Goal: Check status

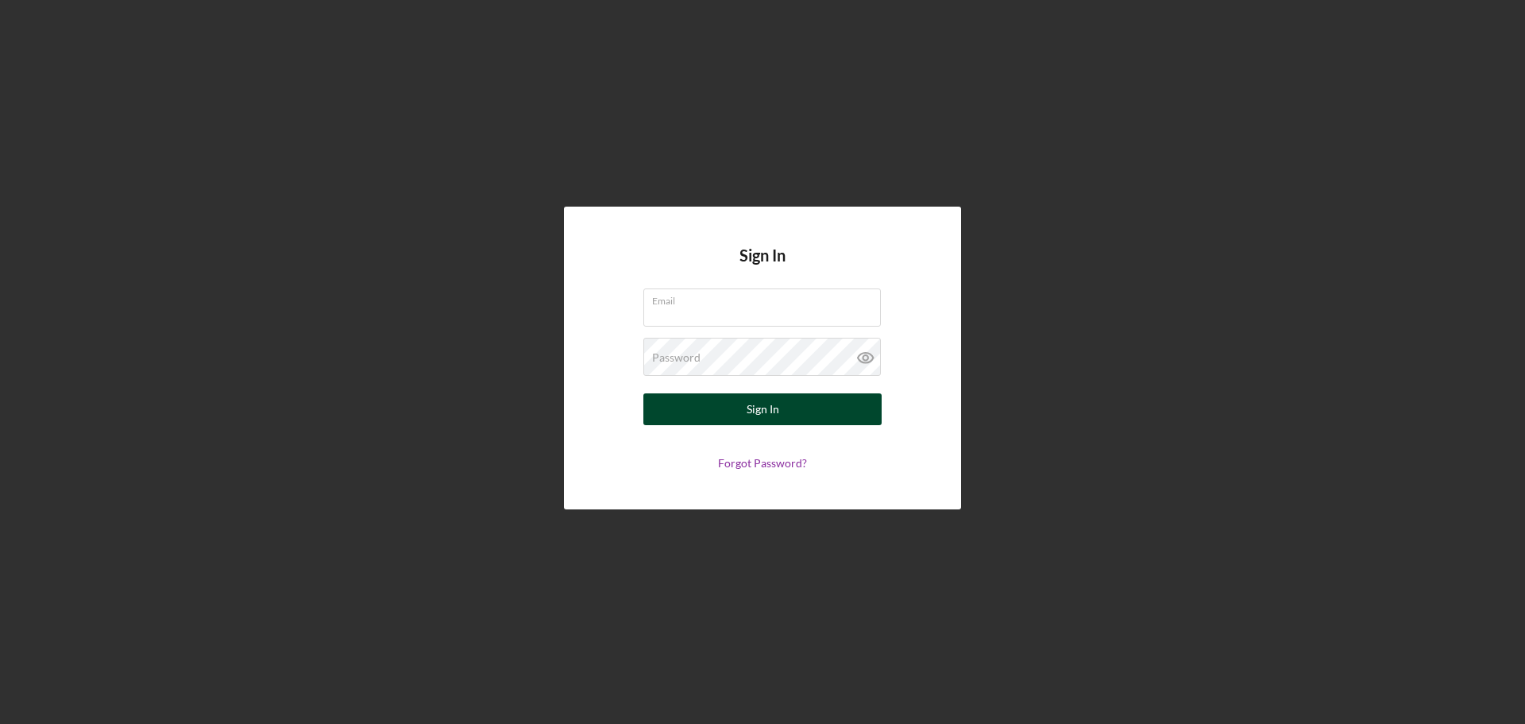
type input "[PERSON_NAME][EMAIL_ADDRESS][DOMAIN_NAME]"
click at [752, 411] on div "Sign In" at bounding box center [763, 409] width 33 height 32
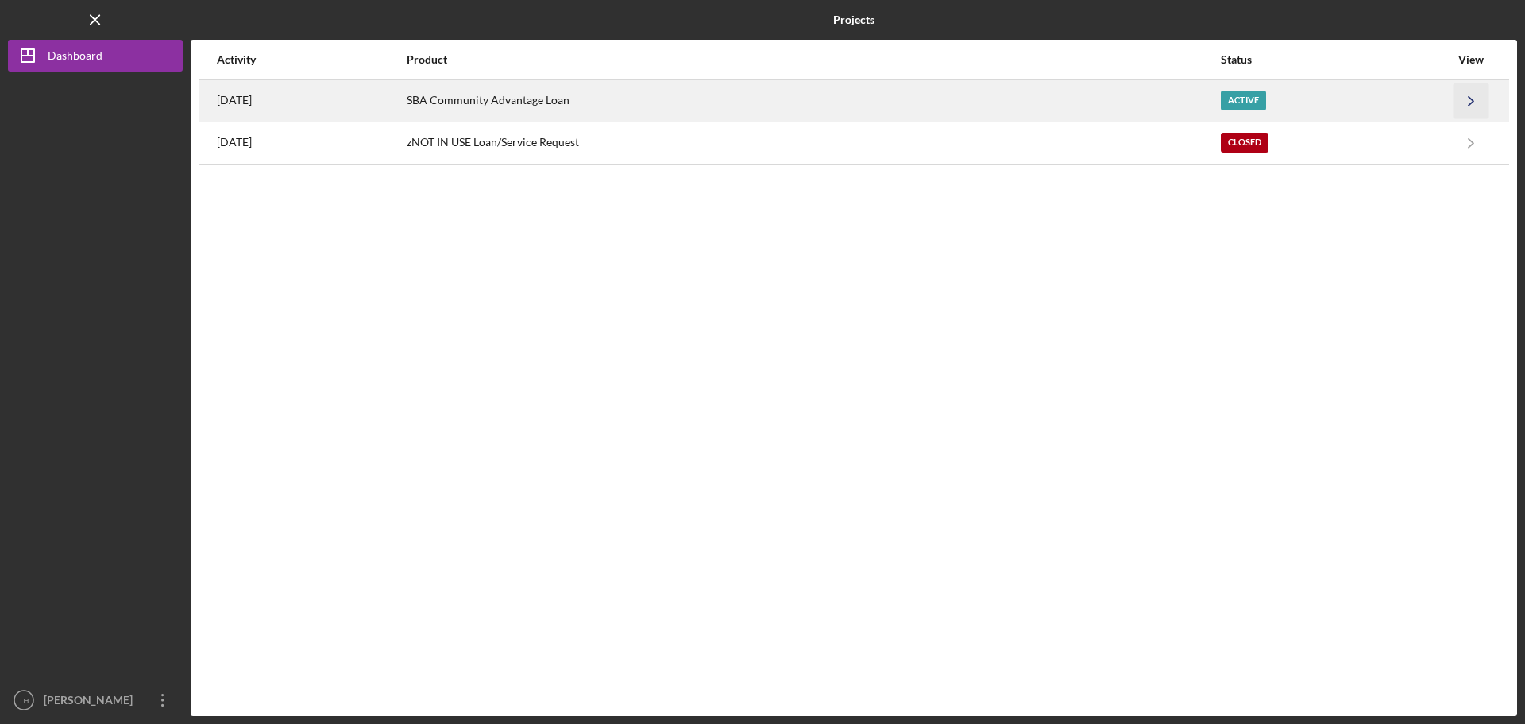
click at [1471, 98] on icon "Icon/Navigate" at bounding box center [1472, 101] width 36 height 36
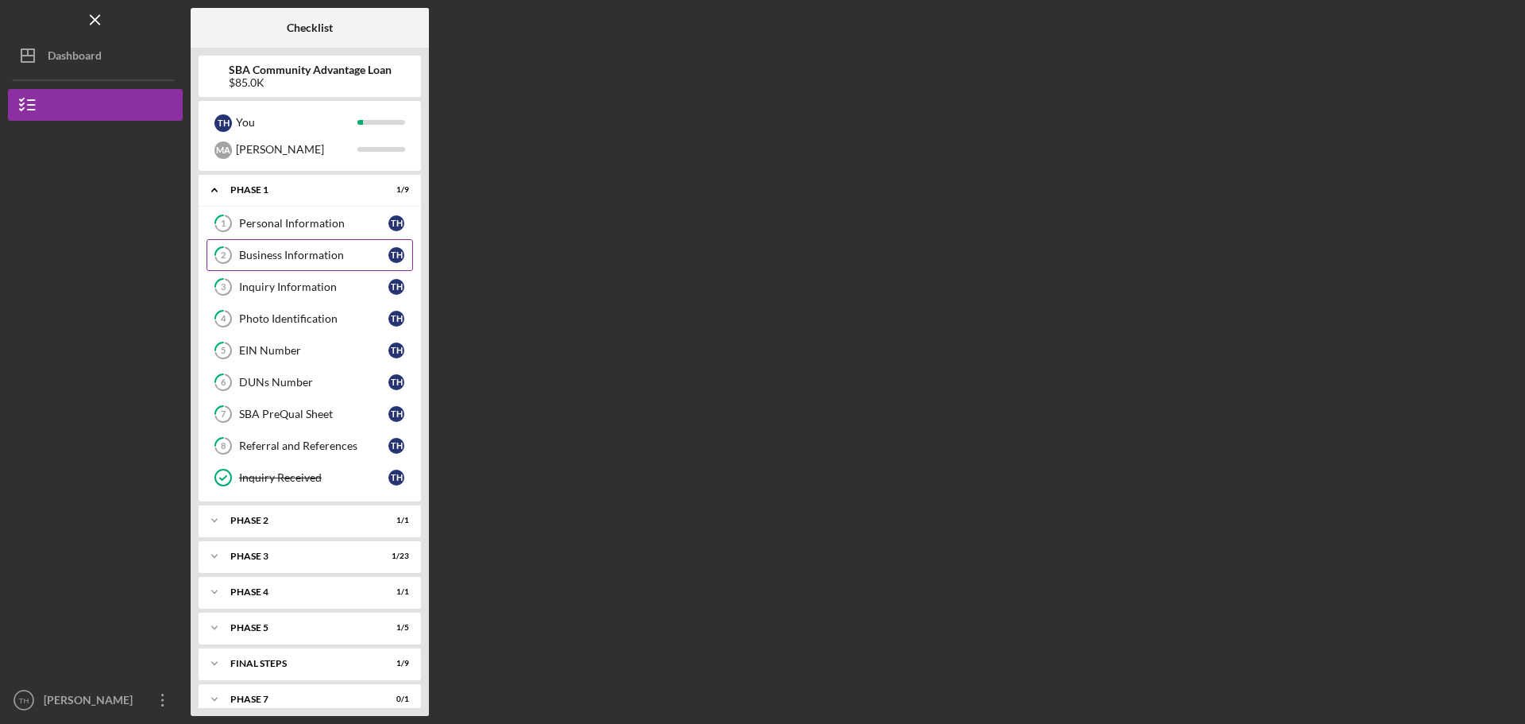
scroll to position [16, 0]
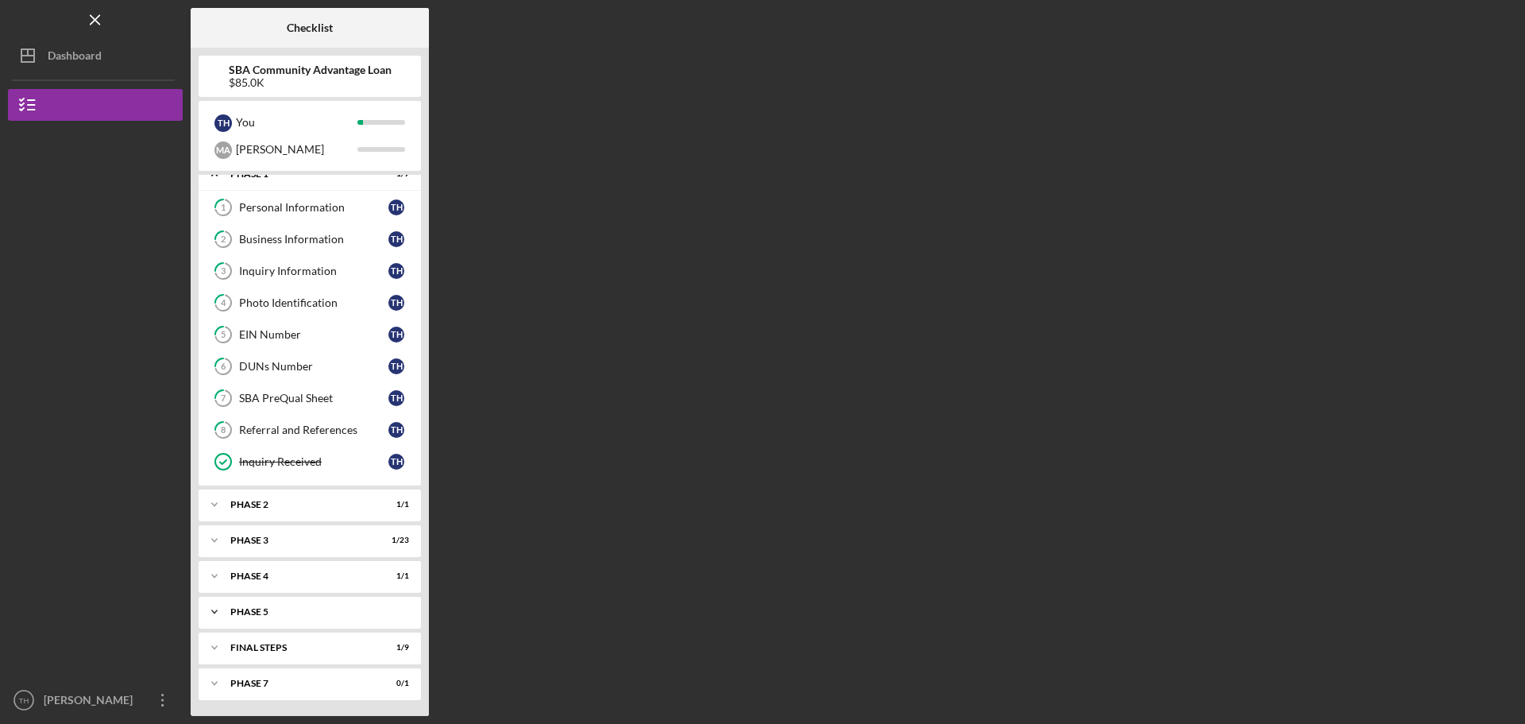
click at [292, 604] on div "Icon/Expander Phase 5 1 / 5" at bounding box center [310, 612] width 222 height 32
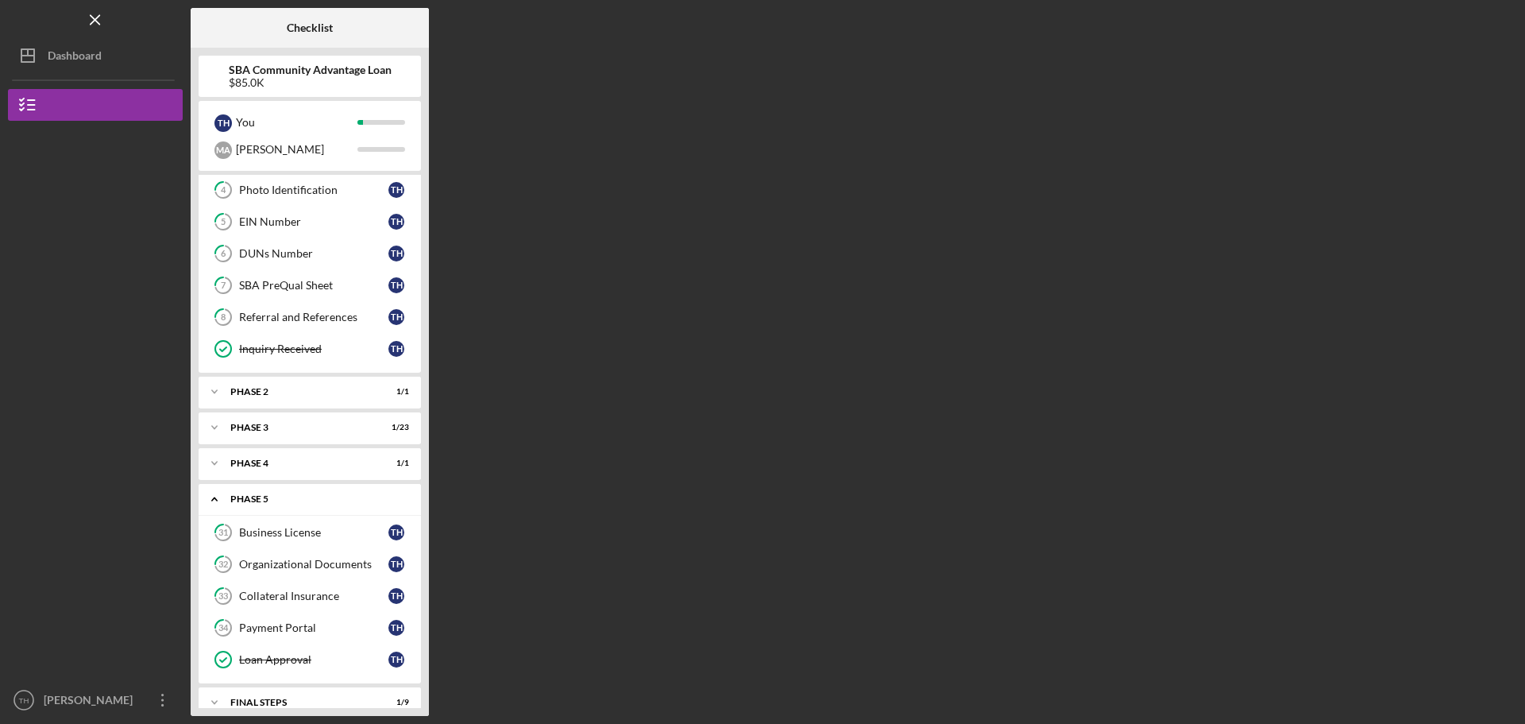
scroll to position [184, 0]
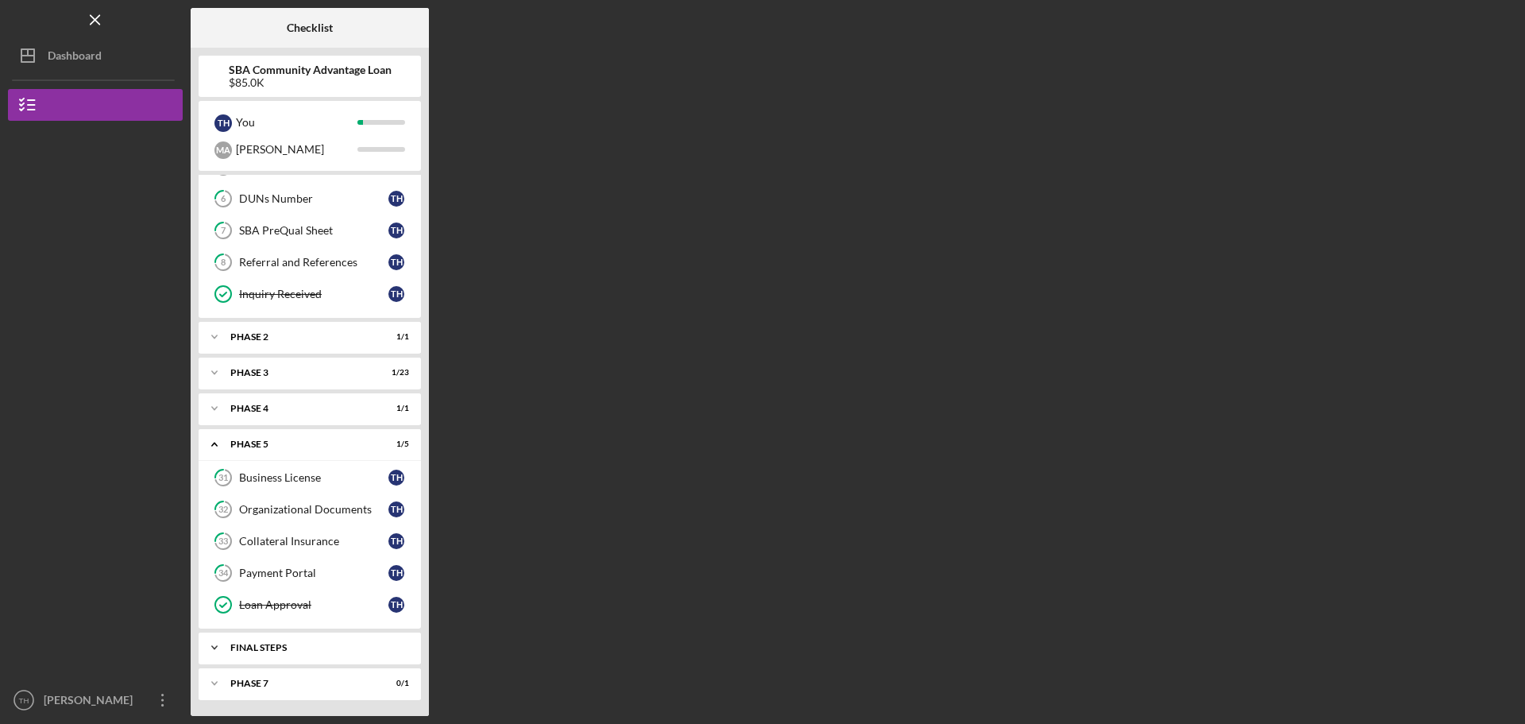
click at [258, 643] on div "FINAL STEPS" at bounding box center [315, 648] width 171 height 10
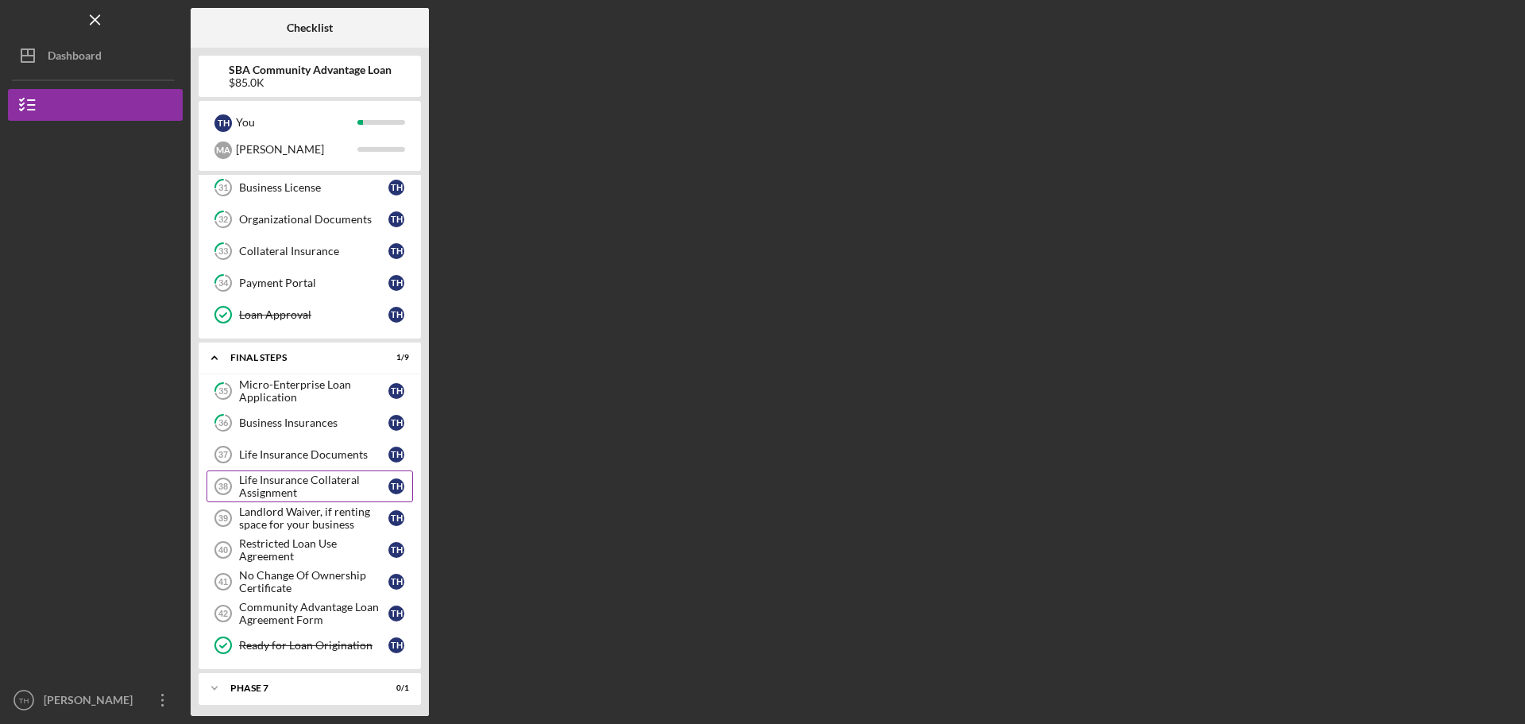
scroll to position [478, 0]
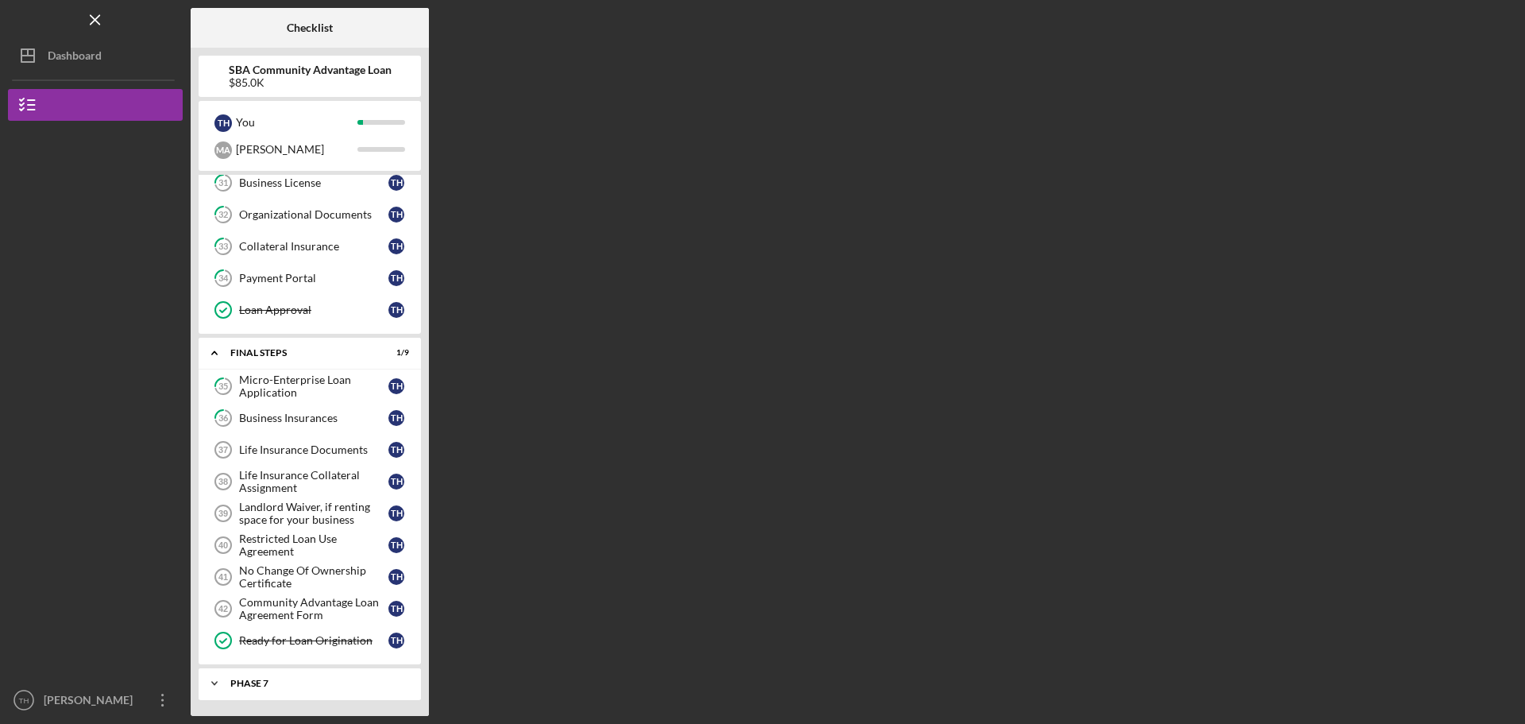
click at [284, 689] on div "Icon/Expander Phase 7 0 / 1" at bounding box center [310, 683] width 222 height 32
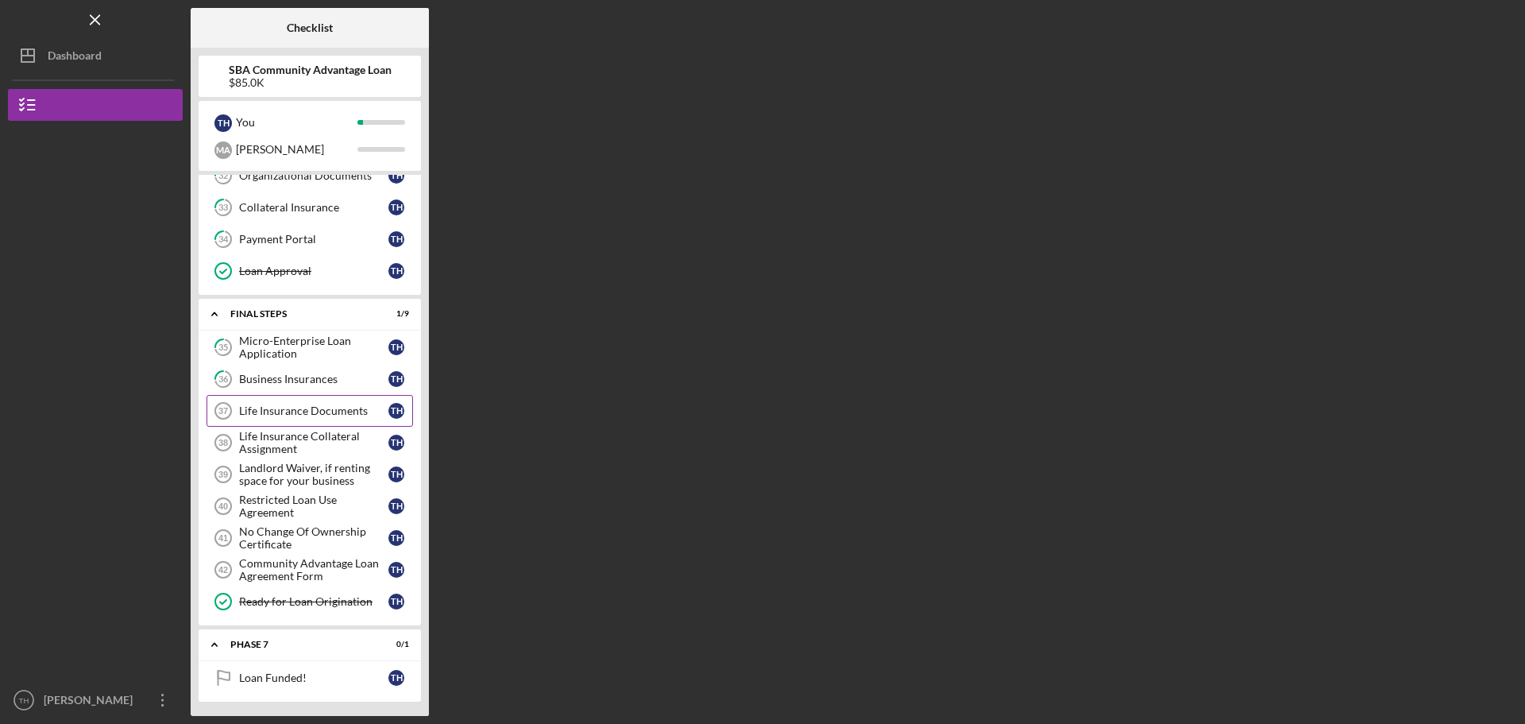
scroll to position [519, 0]
click at [373, 677] on div "Loan Funded!" at bounding box center [313, 676] width 149 height 13
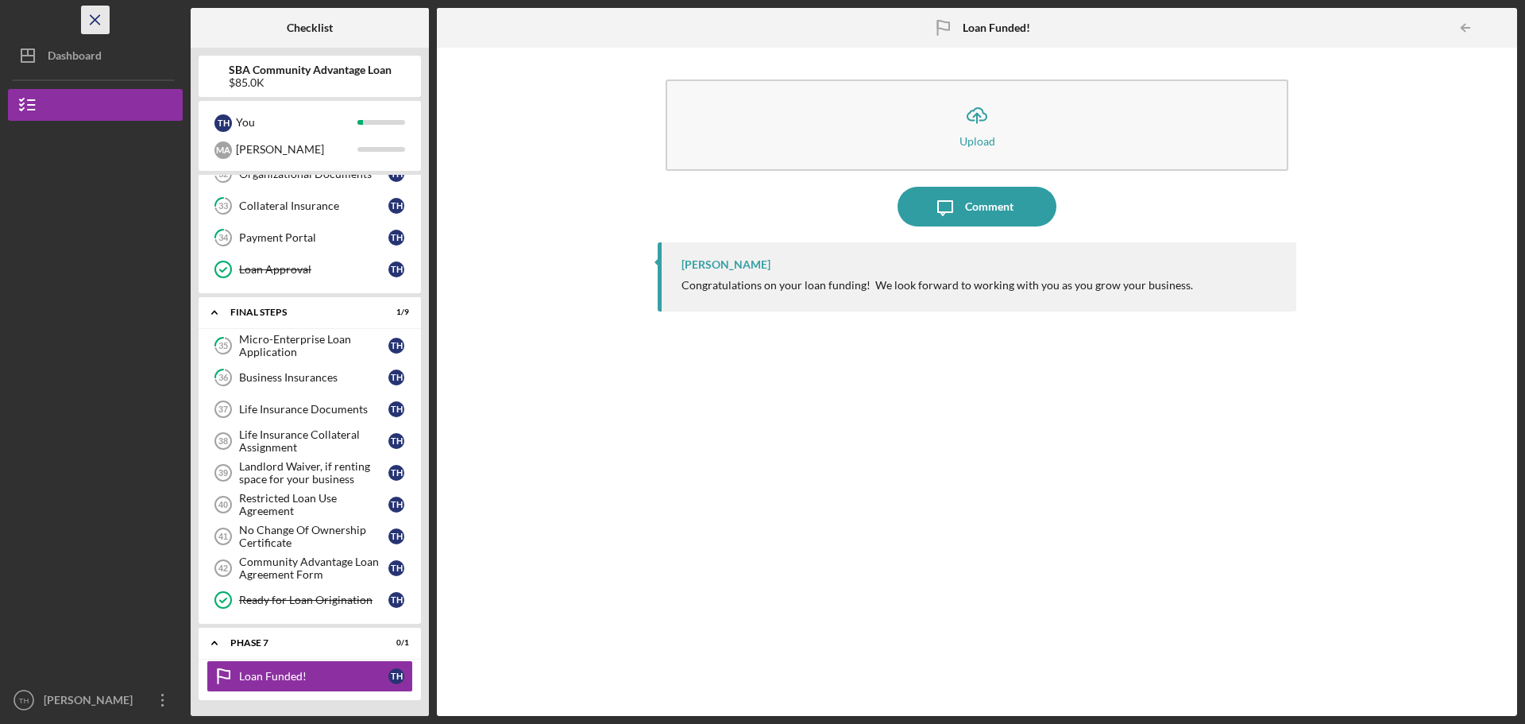
click at [106, 22] on icon "Icon/Menu Close" at bounding box center [96, 20] width 36 height 36
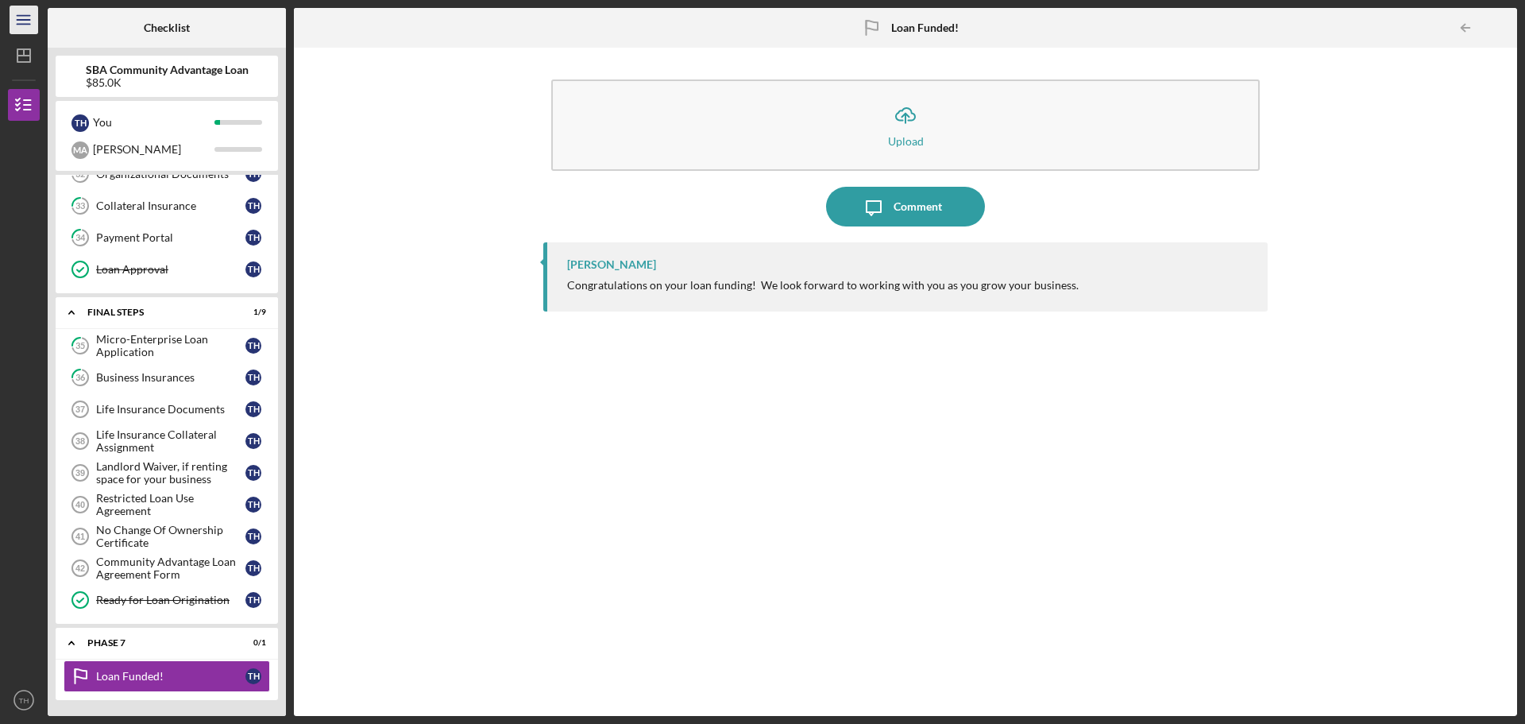
click at [21, 17] on icon "Icon/Menu" at bounding box center [24, 20] width 36 height 36
